Goal: Transaction & Acquisition: Download file/media

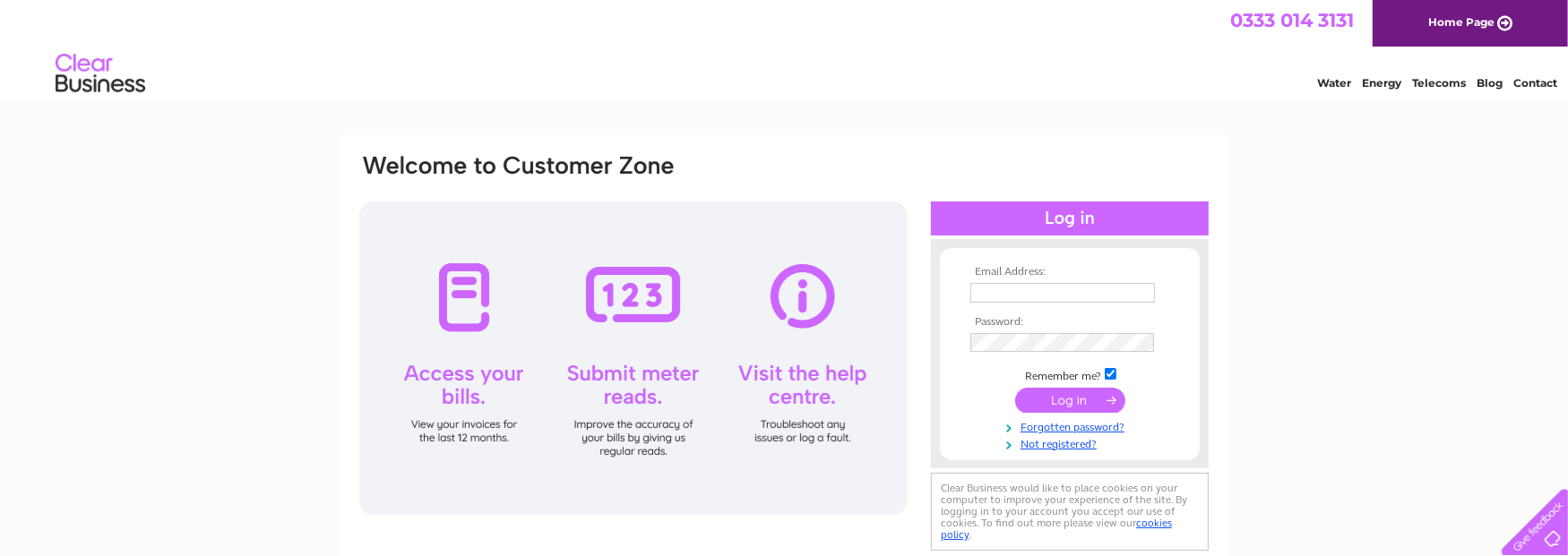
type input "michelle@jeely.org.uk"
click at [1044, 400] on input "submit" at bounding box center [1070, 400] width 110 height 25
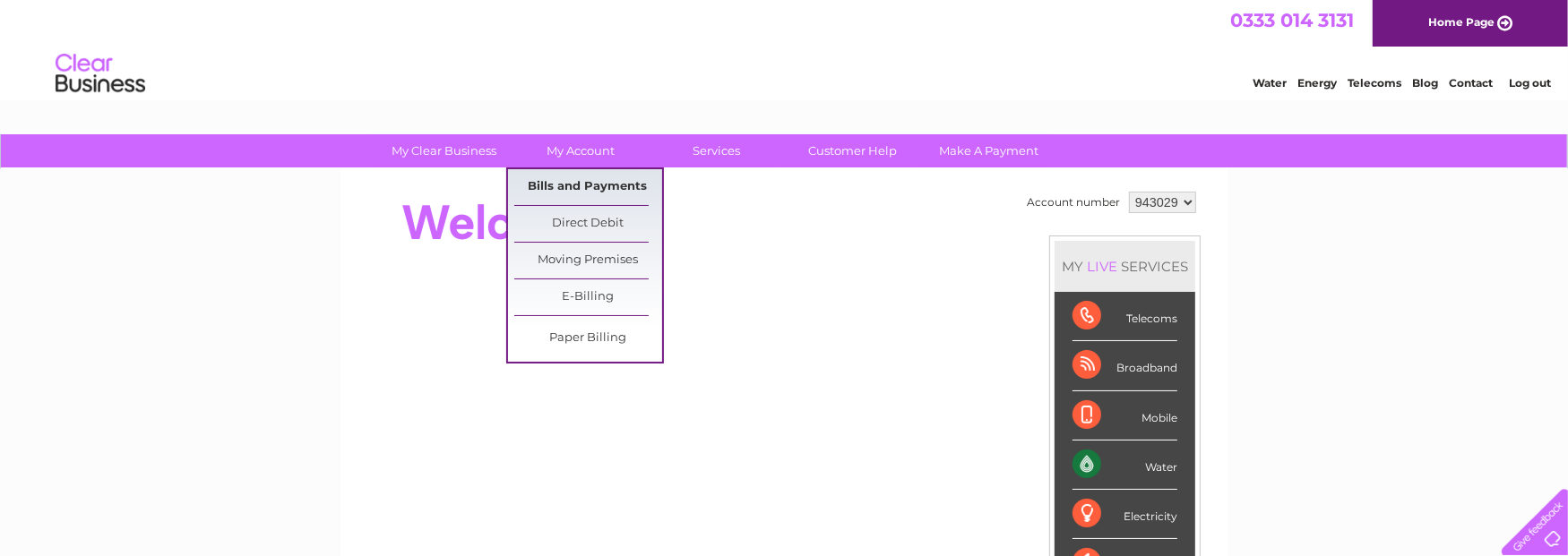
click at [600, 191] on link "Bills and Payments" at bounding box center [588, 187] width 148 height 36
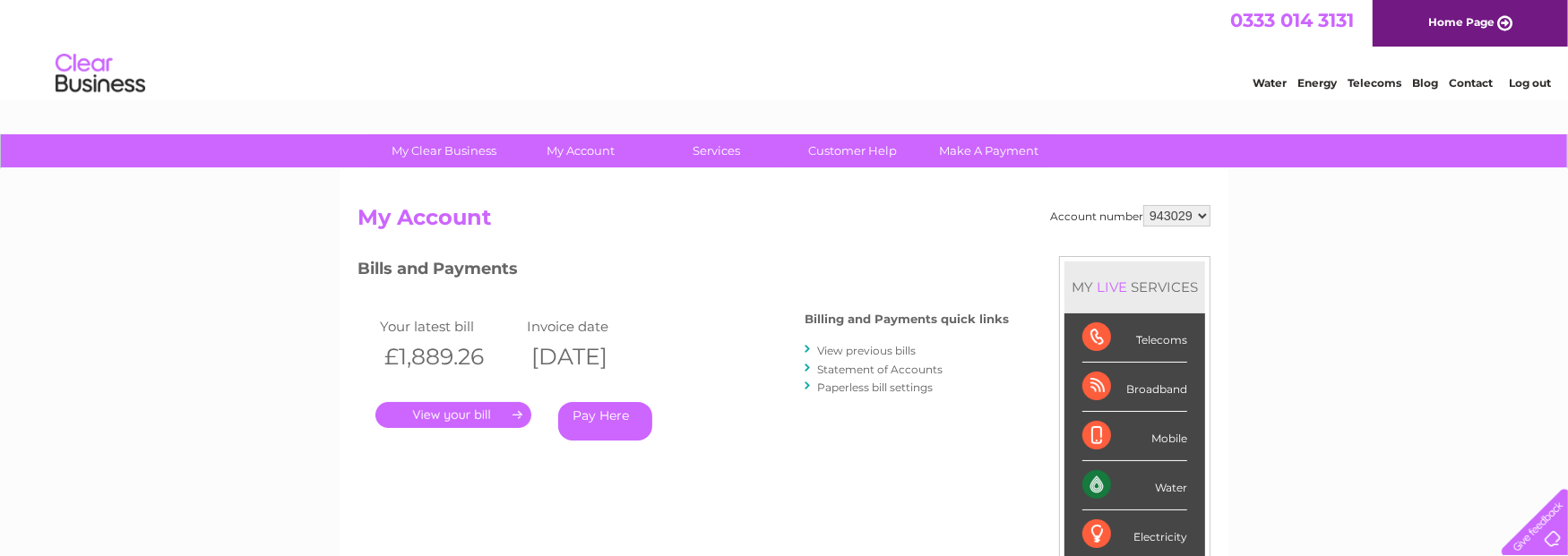
scroll to position [89, 0]
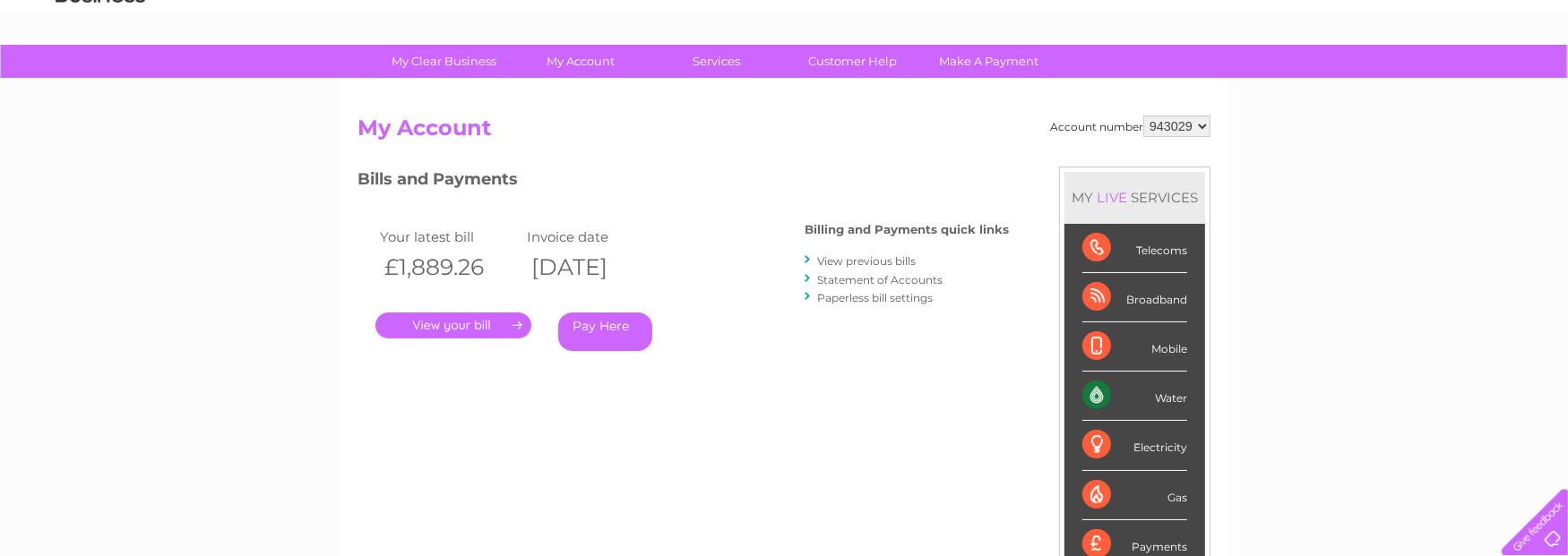
click at [476, 329] on link "." at bounding box center [453, 325] width 156 height 26
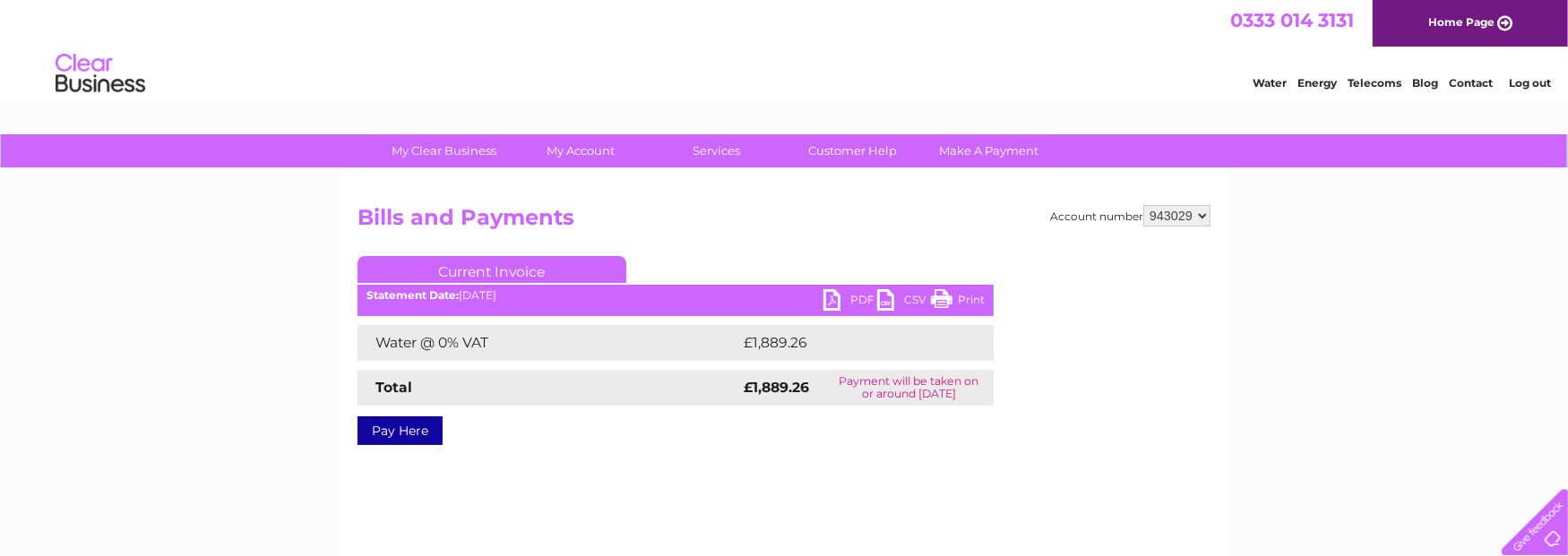
click at [839, 301] on link "PDF" at bounding box center [849, 301] width 53 height 26
click at [970, 302] on link "Print" at bounding box center [957, 301] width 53 height 26
click at [963, 298] on link "Print" at bounding box center [957, 301] width 53 height 26
click at [863, 298] on link "PDF" at bounding box center [849, 301] width 53 height 26
